Goal: Check status: Check status

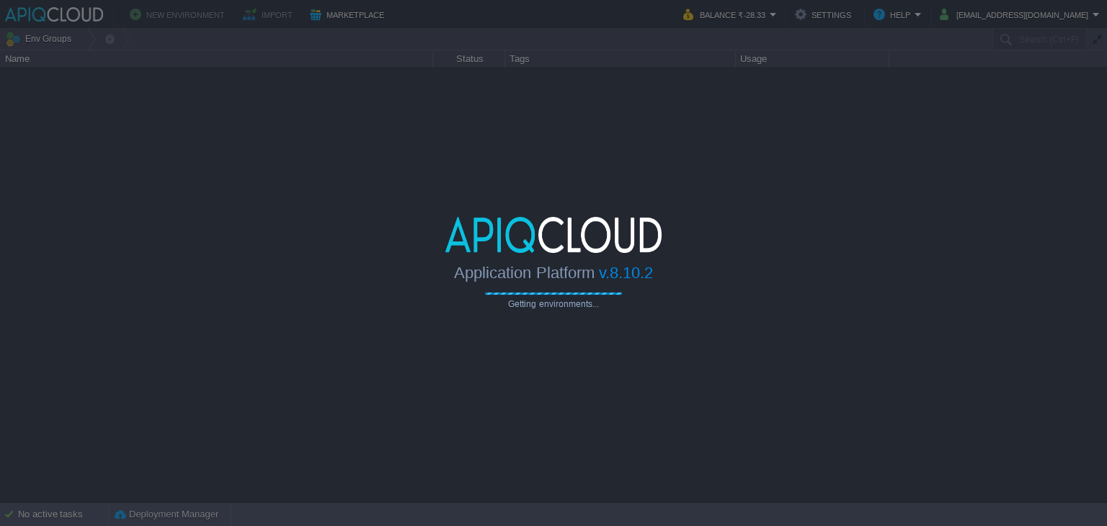
type input "Search (Ctrl+F)"
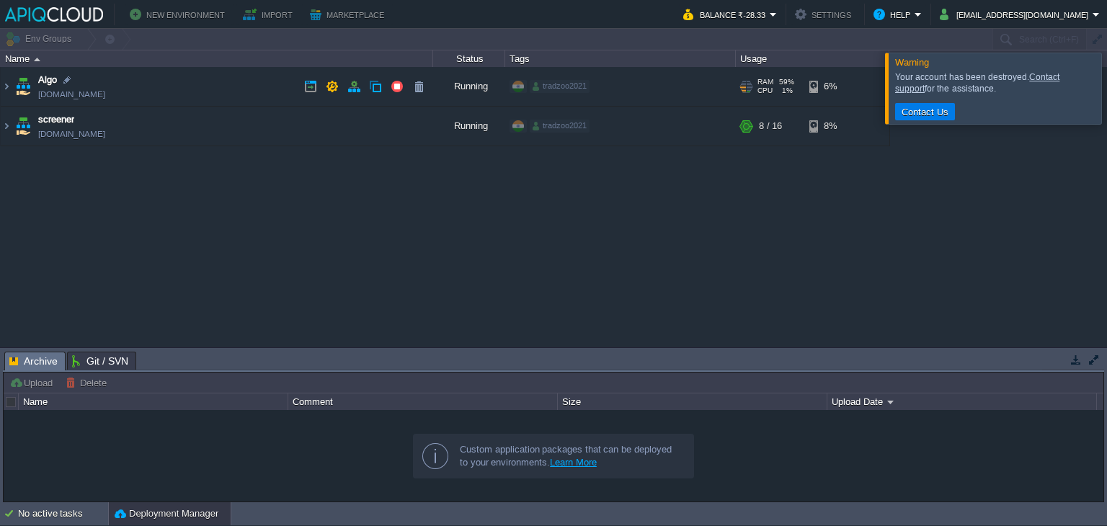
click at [215, 85] on td "Algo [DOMAIN_NAME]" at bounding box center [217, 87] width 433 height 40
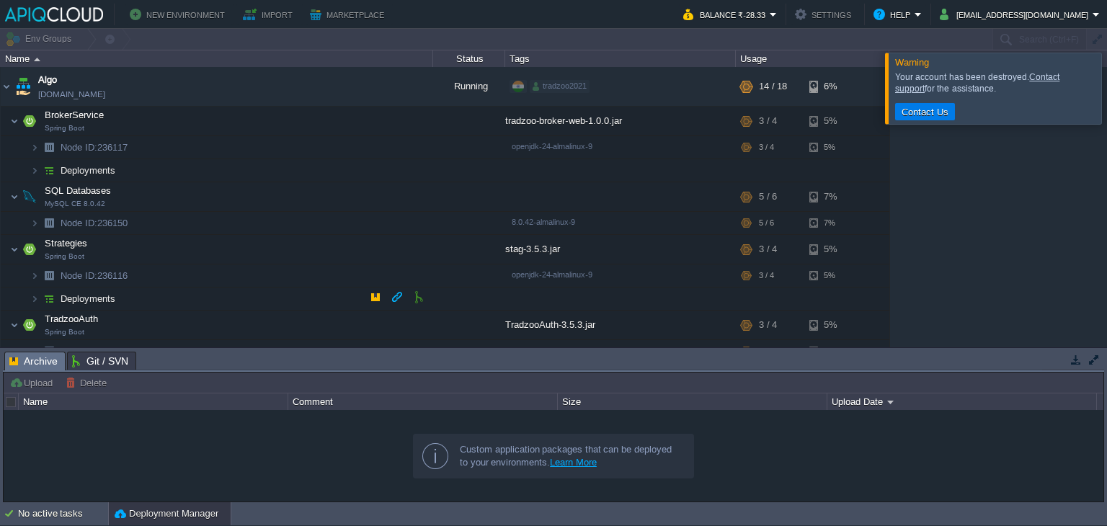
scroll to position [76, 0]
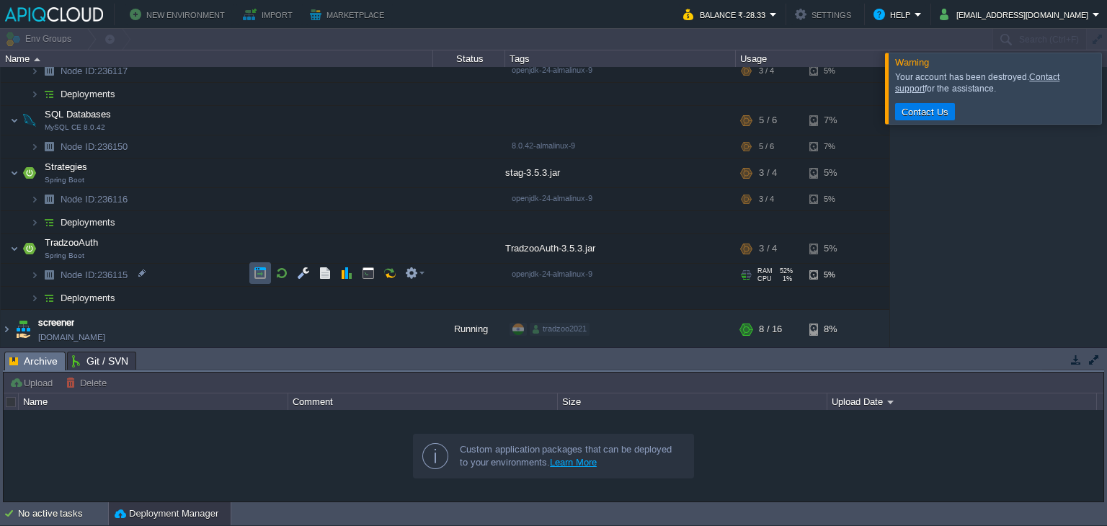
click at [261, 270] on button "button" at bounding box center [260, 273] width 13 height 13
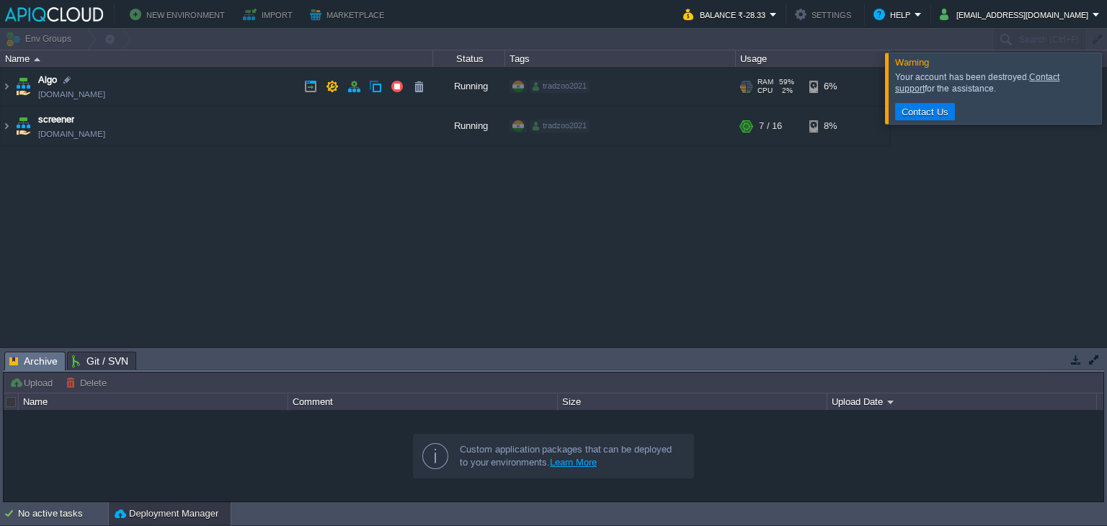
click at [249, 95] on td "Algo [DOMAIN_NAME]" at bounding box center [217, 87] width 433 height 40
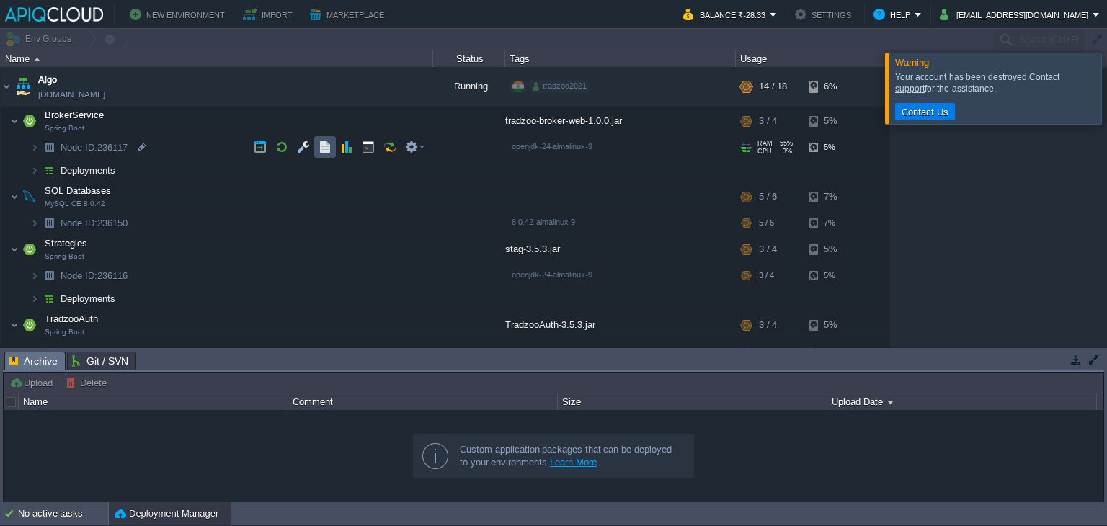
click at [324, 145] on button "button" at bounding box center [325, 147] width 13 height 13
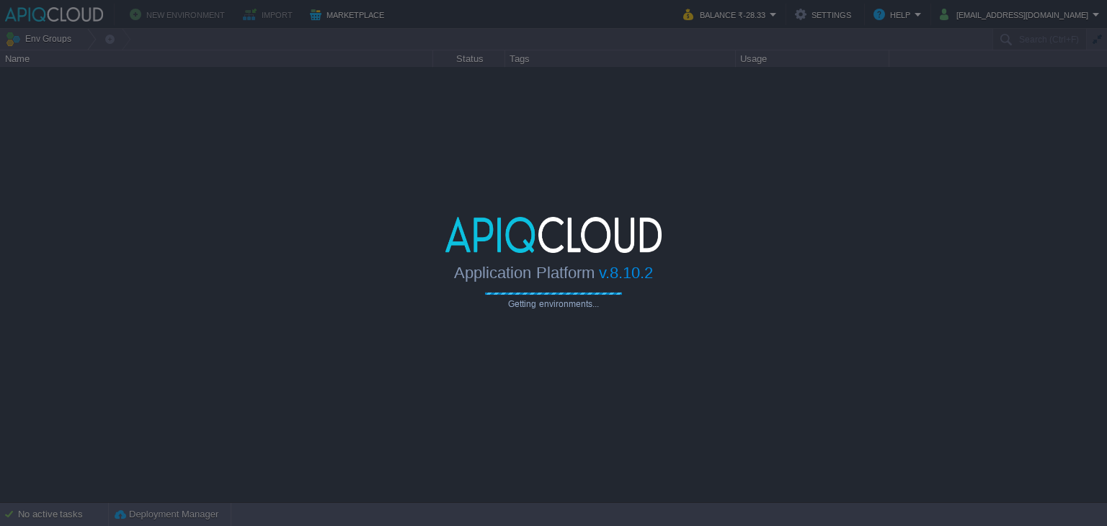
type input "Search (Ctrl+F)"
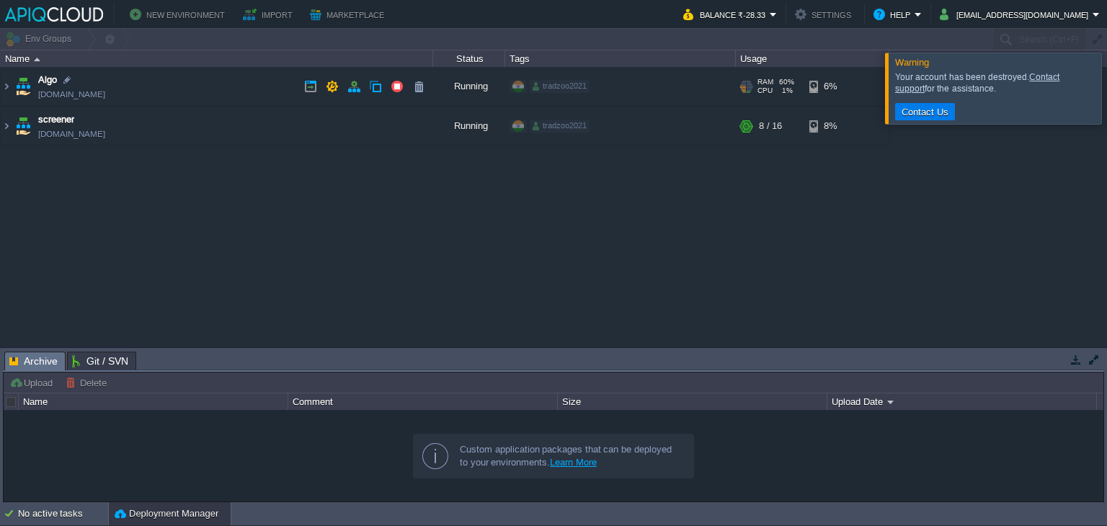
click at [185, 79] on td "Algo [DOMAIN_NAME]" at bounding box center [217, 87] width 433 height 40
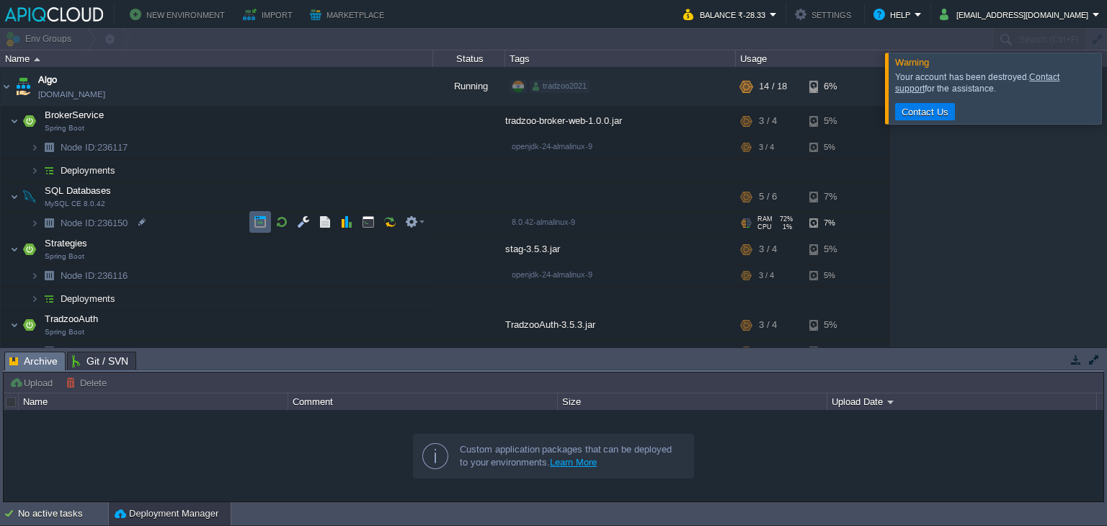
click at [251, 216] on td at bounding box center [260, 222] width 22 height 22
